Goal: Transaction & Acquisition: Purchase product/service

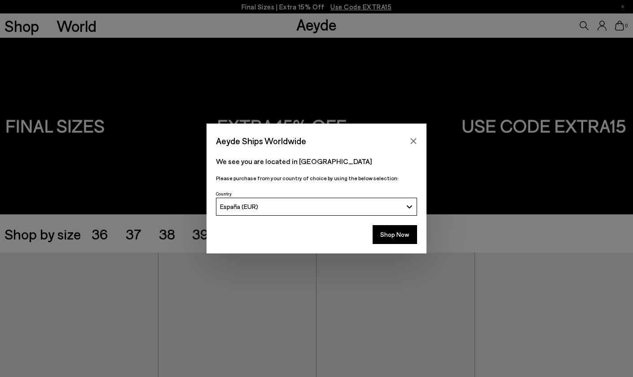
drag, startPoint x: 413, startPoint y: 141, endPoint x: 390, endPoint y: 167, distance: 34.3
click at [390, 167] on div "Aeyde Ships Worldwide We see you are located in [GEOGRAPHIC_DATA] Please purcha…" at bounding box center [316, 187] width 220 height 129
click at [403, 229] on button "Shop Now" at bounding box center [395, 234] width 44 height 19
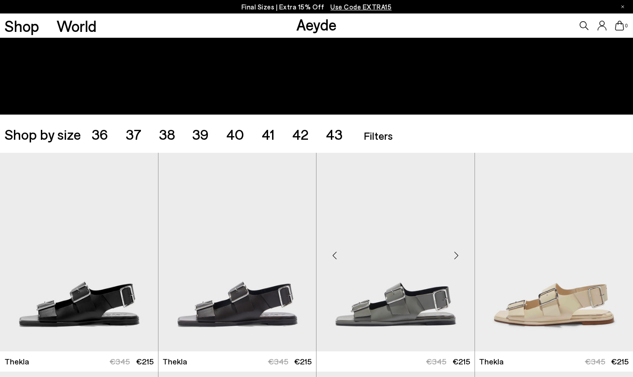
scroll to position [110, 0]
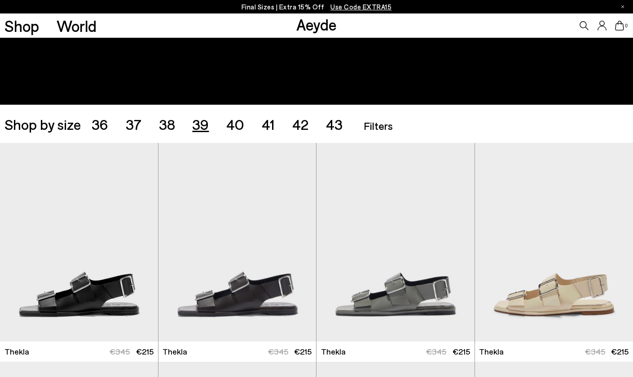
click at [203, 126] on span "39" at bounding box center [200, 123] width 17 height 17
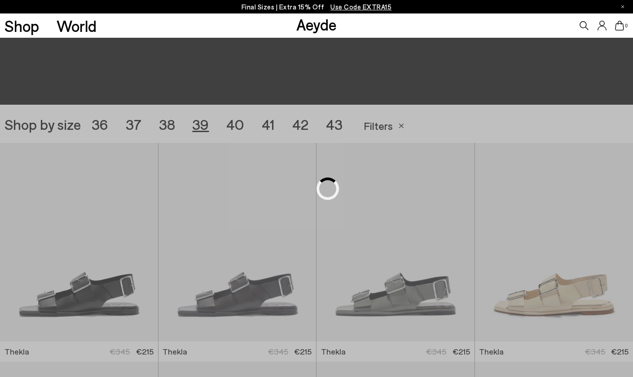
scroll to position [176, 0]
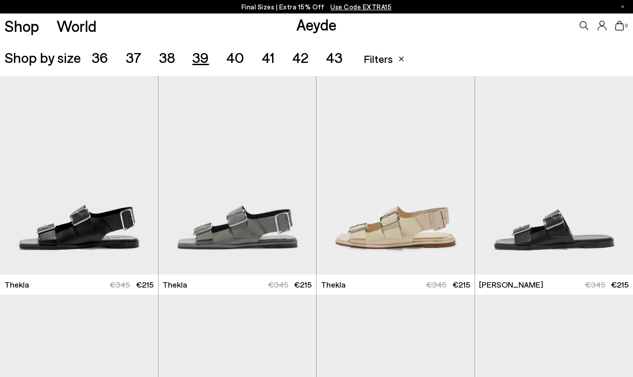
click at [232, 56] on span "40" at bounding box center [235, 56] width 18 height 17
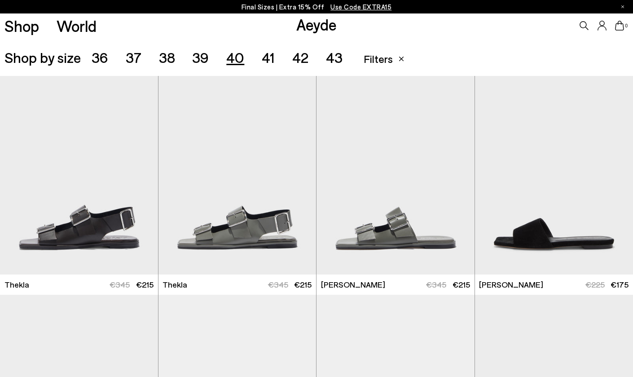
click at [195, 57] on span "39" at bounding box center [200, 56] width 17 height 17
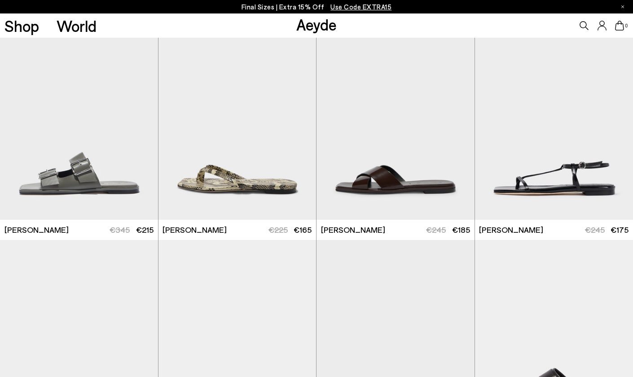
scroll to position [458, 0]
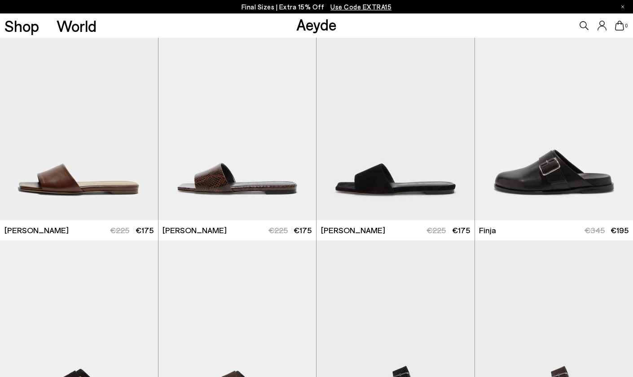
scroll to position [767, 0]
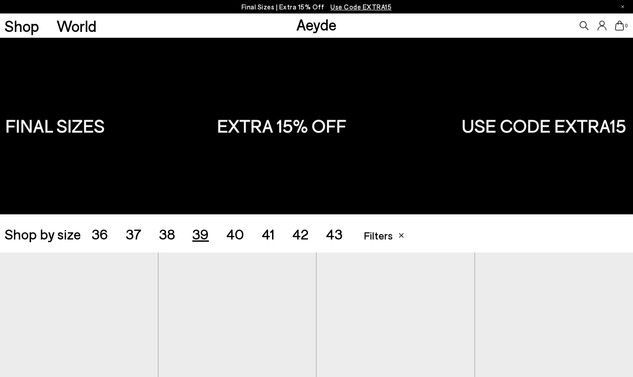
click at [230, 228] on span "40" at bounding box center [235, 233] width 18 height 17
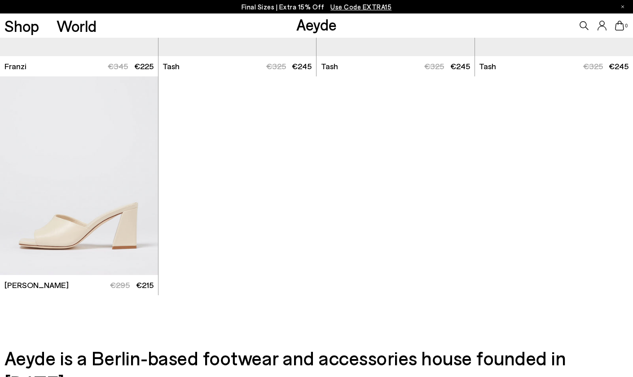
scroll to position [2383, 0]
